Goal: Information Seeking & Learning: Learn about a topic

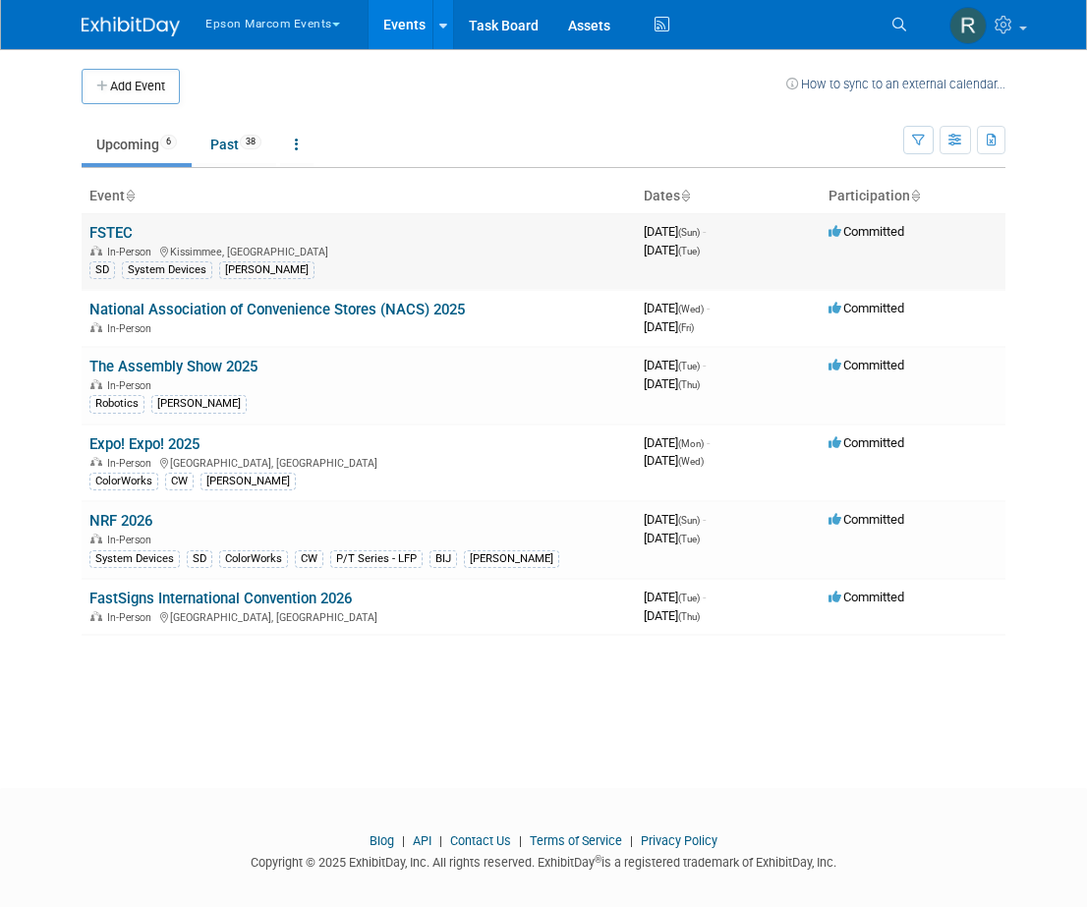
click at [423, 248] on div "In-Person [GEOGRAPHIC_DATA], [GEOGRAPHIC_DATA]" at bounding box center [358, 251] width 538 height 16
click at [139, 239] on td "FSTEC In-Person [GEOGRAPHIC_DATA], [GEOGRAPHIC_DATA] SD System Devices [PERSON_…" at bounding box center [359, 251] width 554 height 77
click at [107, 229] on link "FSTEC" at bounding box center [110, 233] width 43 height 18
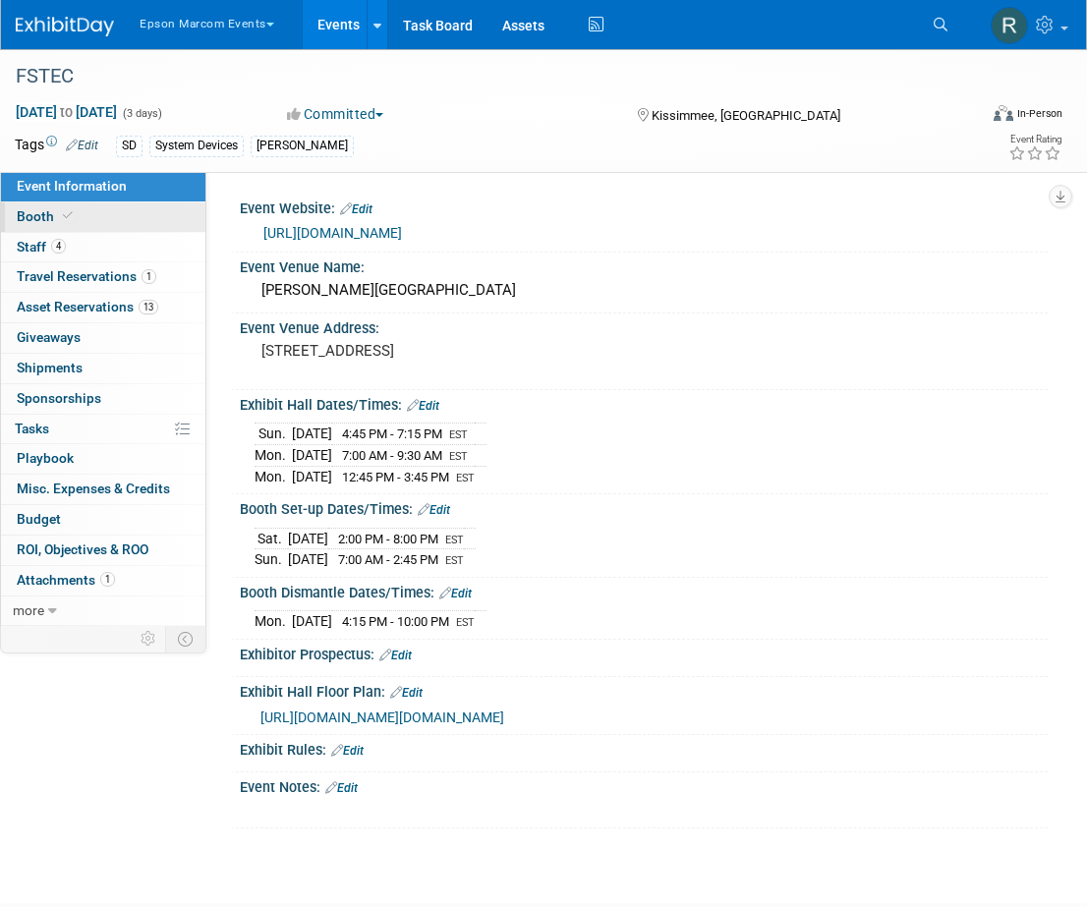
click at [113, 221] on link "Booth" at bounding box center [103, 216] width 204 height 29
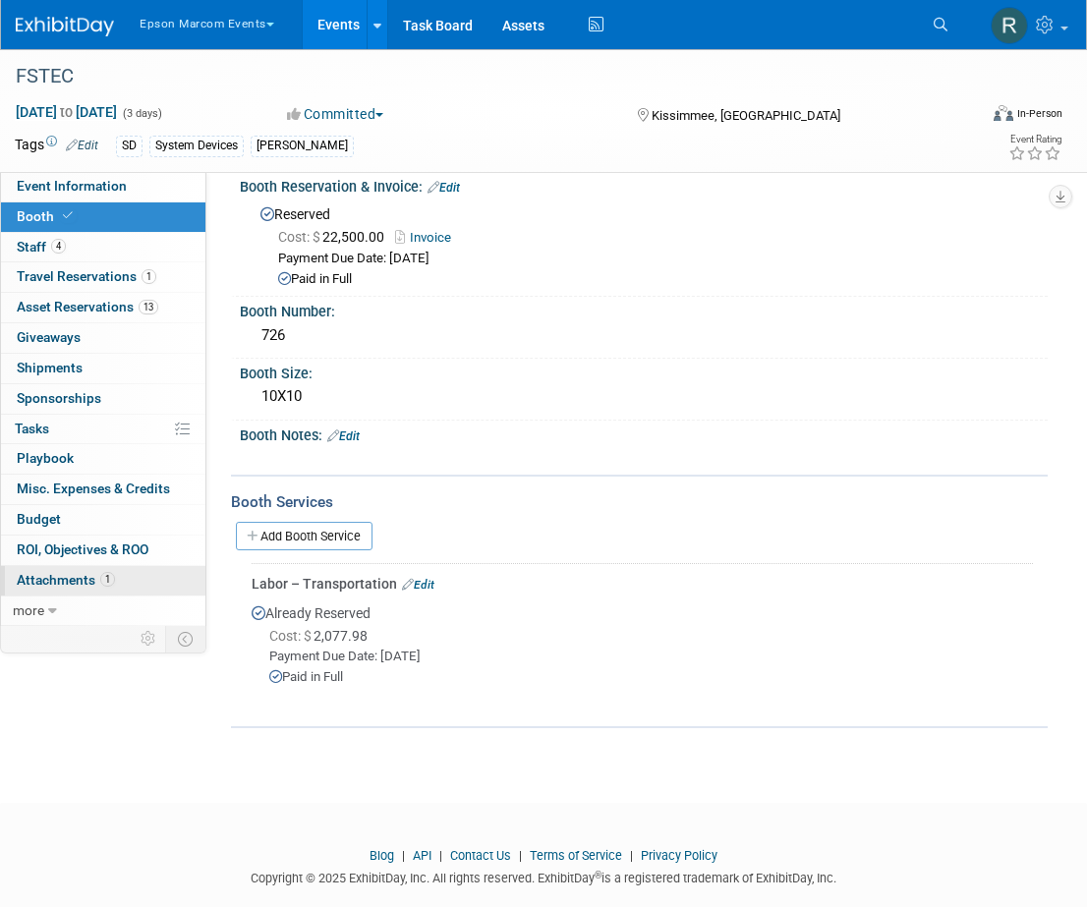
scroll to position [90, 0]
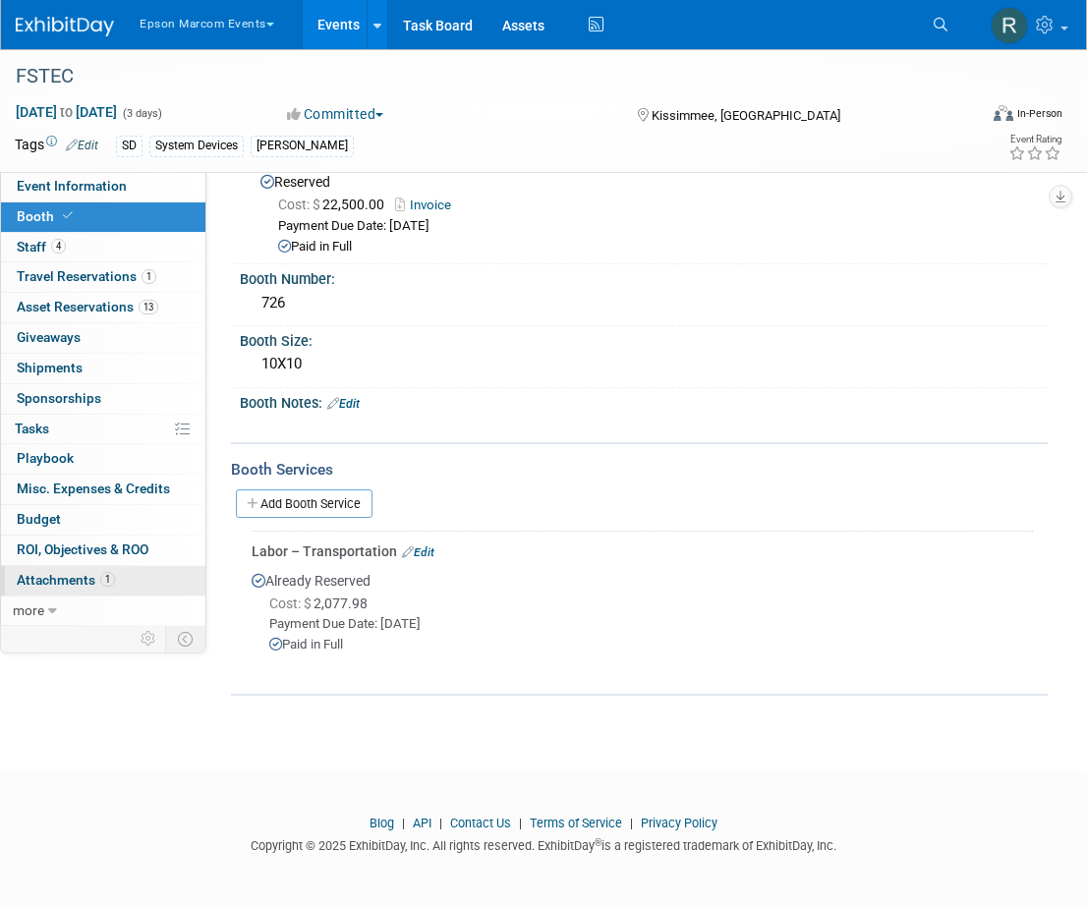
click at [61, 587] on link "1 Attachments 1" at bounding box center [103, 580] width 204 height 29
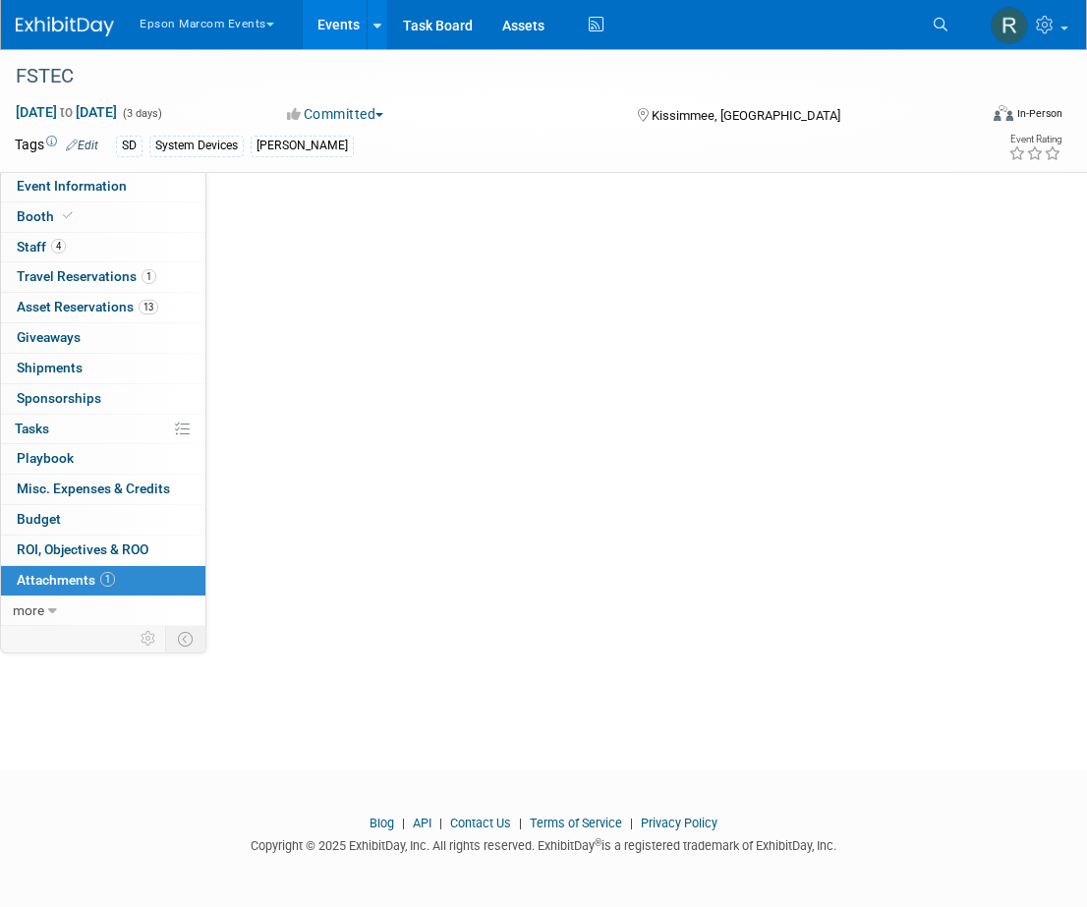
scroll to position [0, 0]
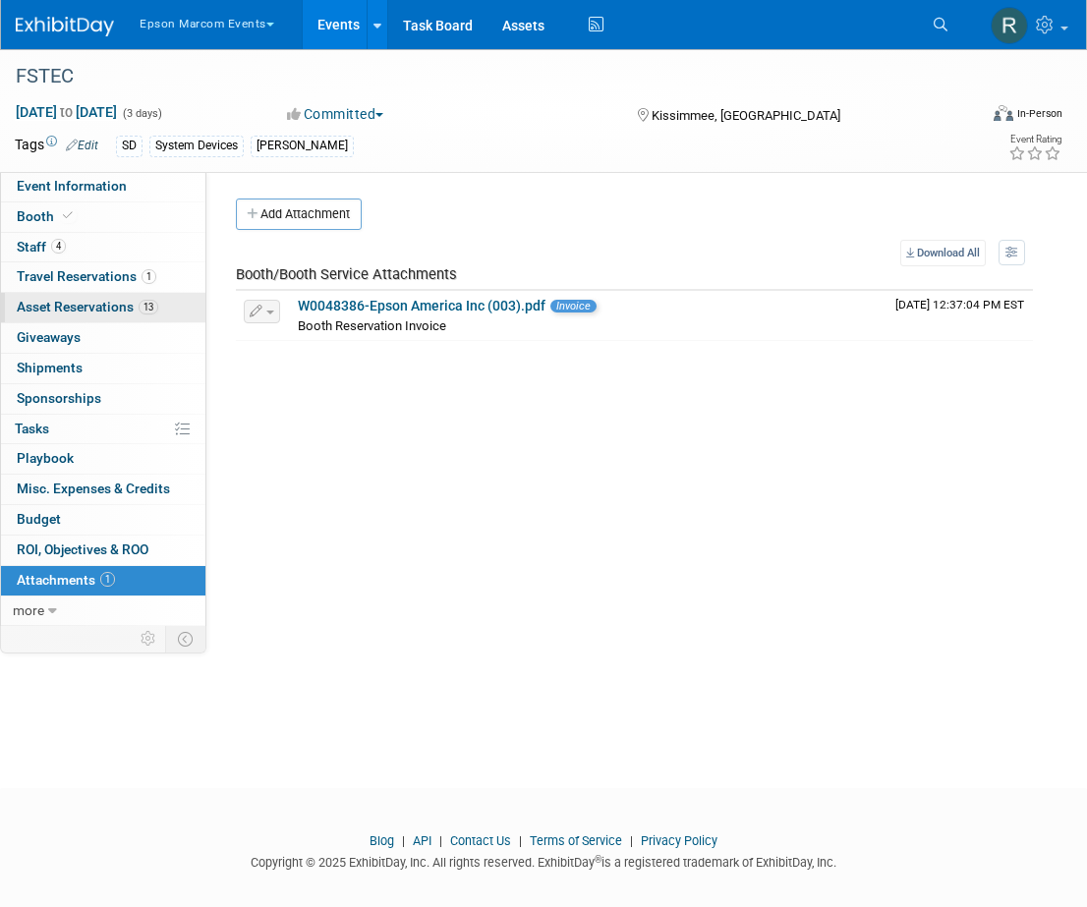
click at [109, 304] on span "Asset Reservations 13" at bounding box center [87, 307] width 141 height 16
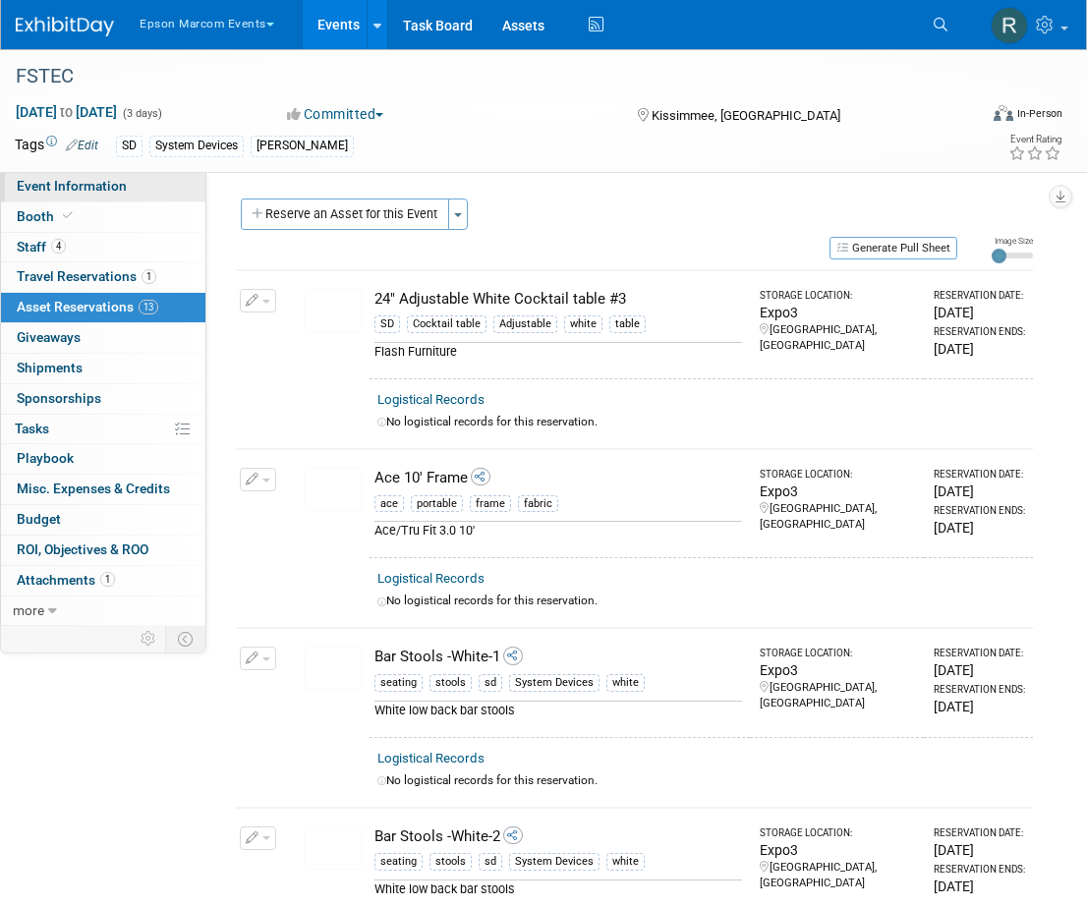
click at [102, 191] on span "Event Information" at bounding box center [72, 186] width 110 height 16
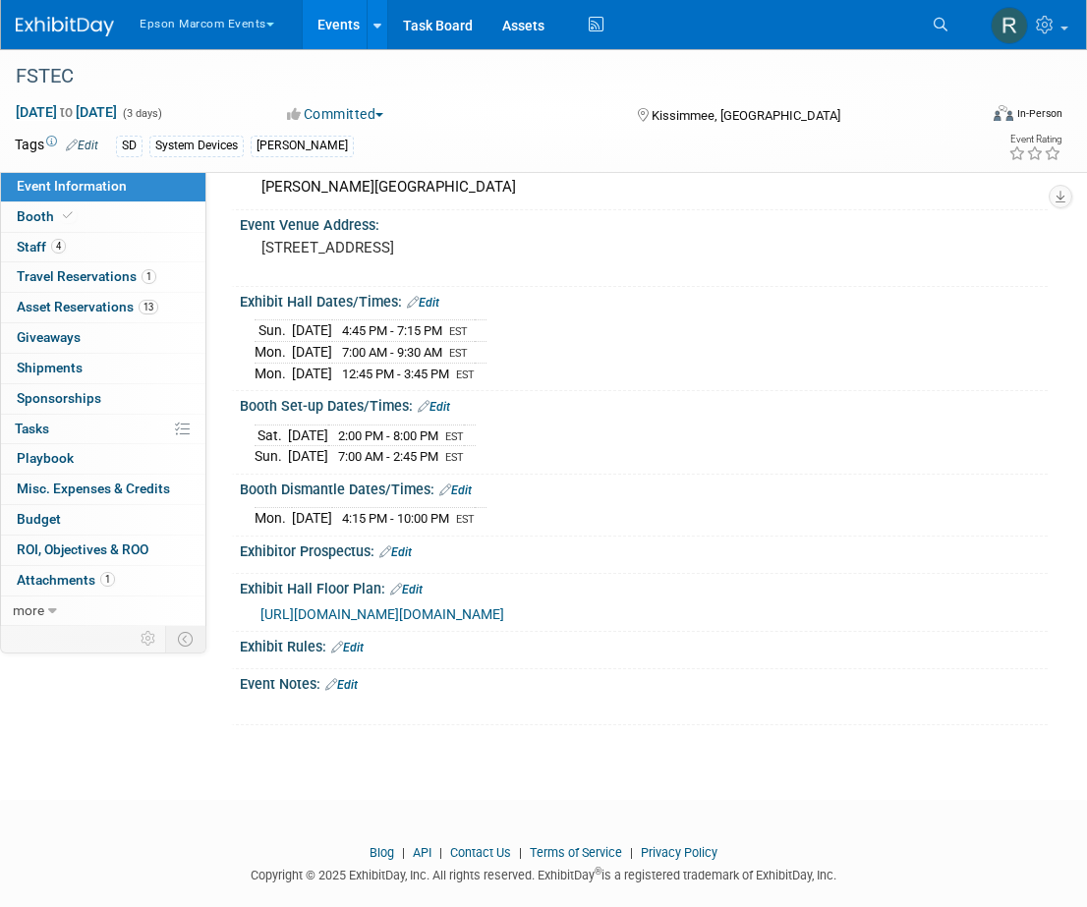
scroll to position [130, 0]
